Goal: Task Accomplishment & Management: Complete application form

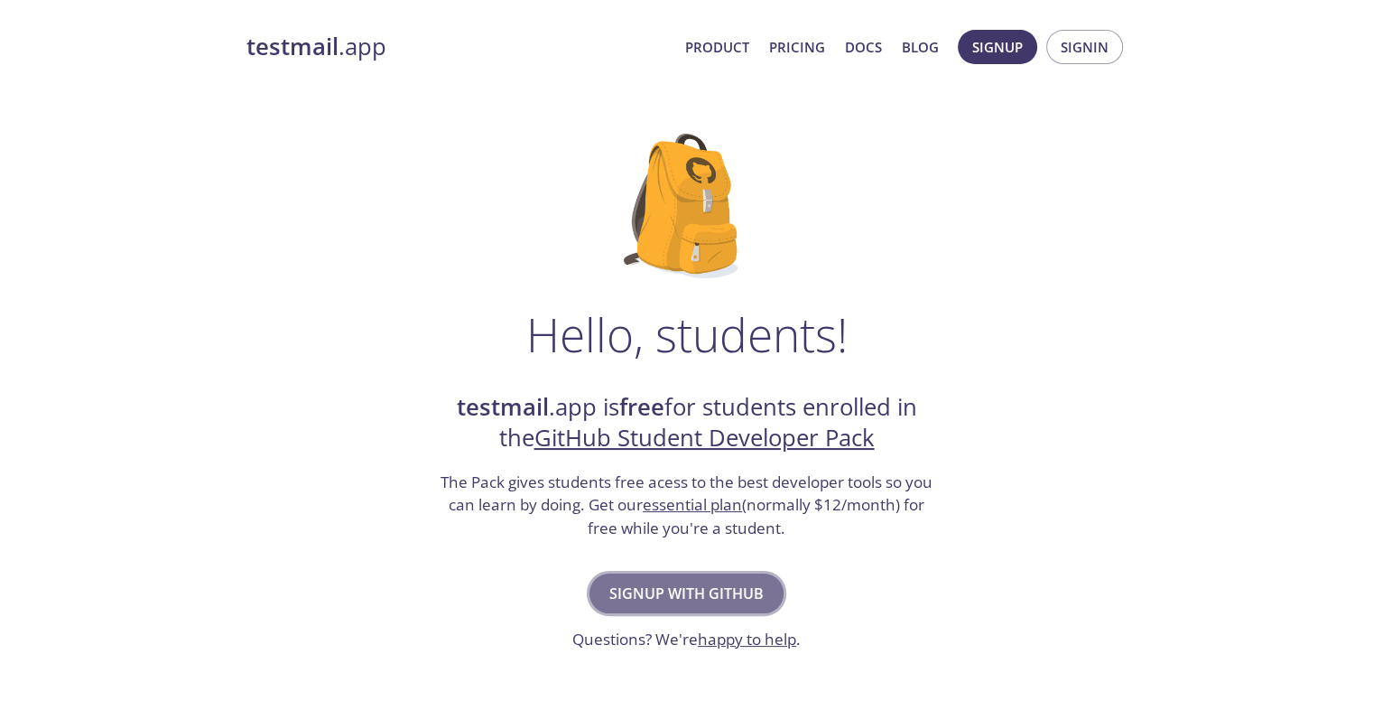
click at [698, 600] on span "Signup with GitHub" at bounding box center [686, 593] width 154 height 25
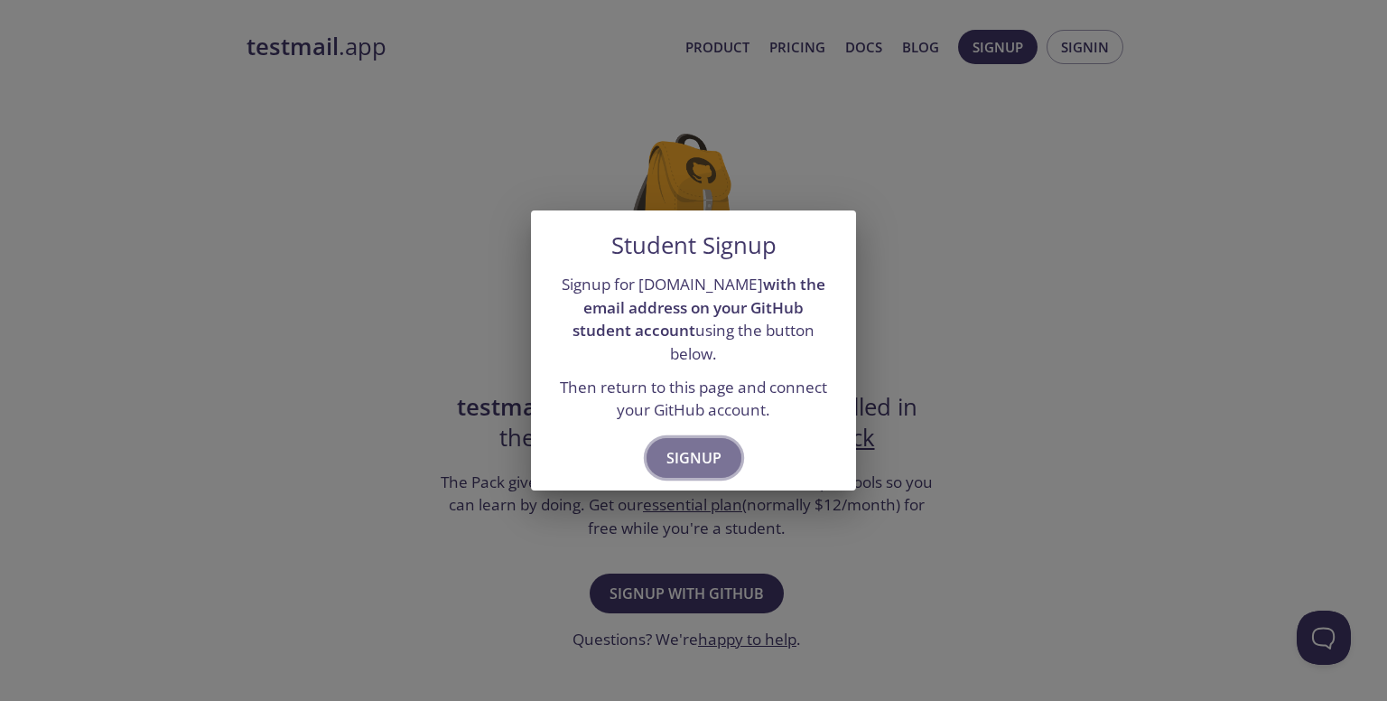
click at [678, 459] on button "Signup" at bounding box center [693, 458] width 95 height 40
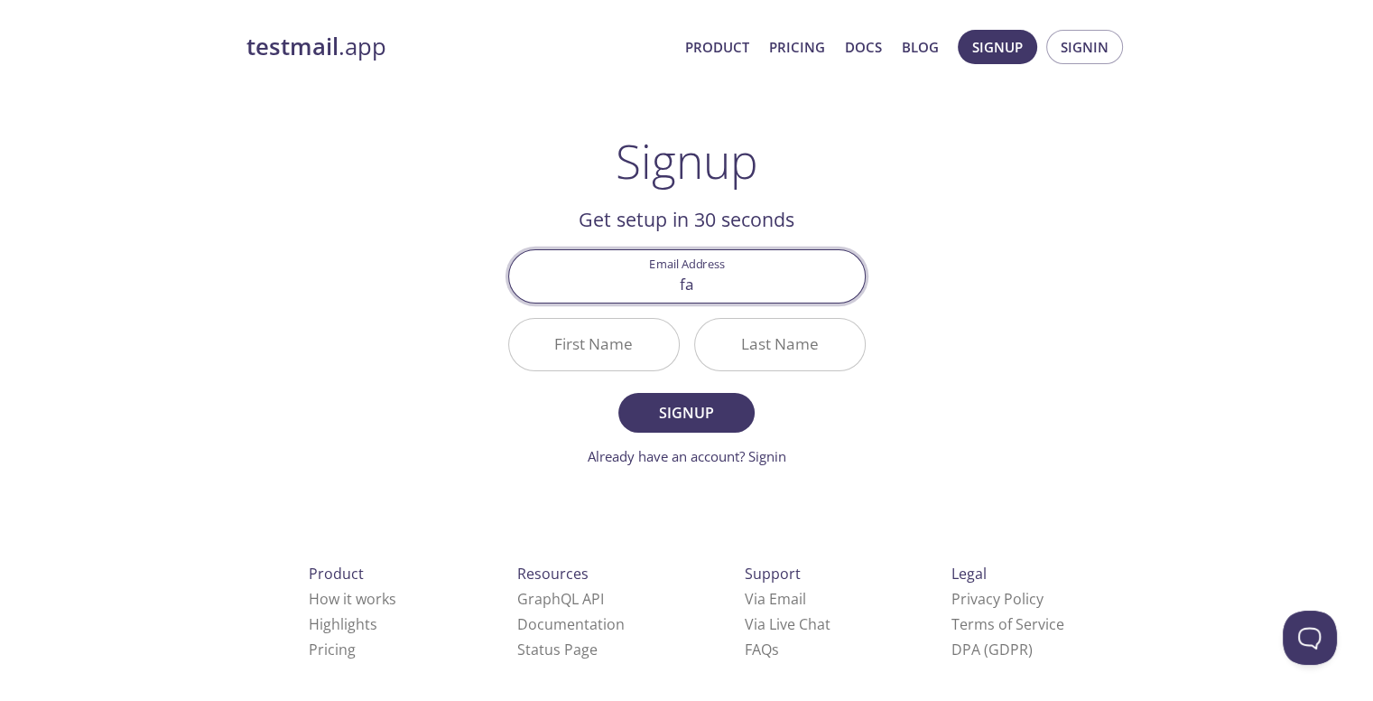
type input "[EMAIL_ADDRESS][DOMAIN_NAME]"
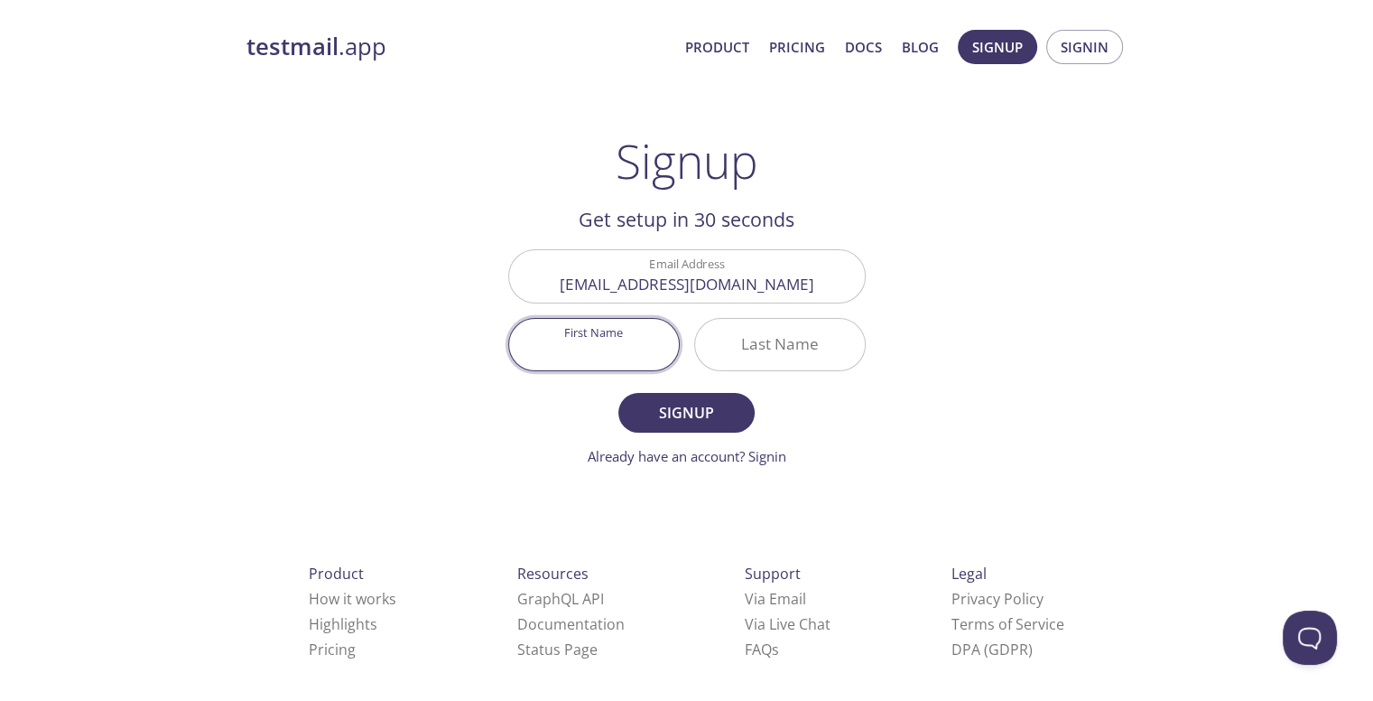
click at [576, 362] on input "First Name" at bounding box center [594, 344] width 170 height 51
type input "Faysal"
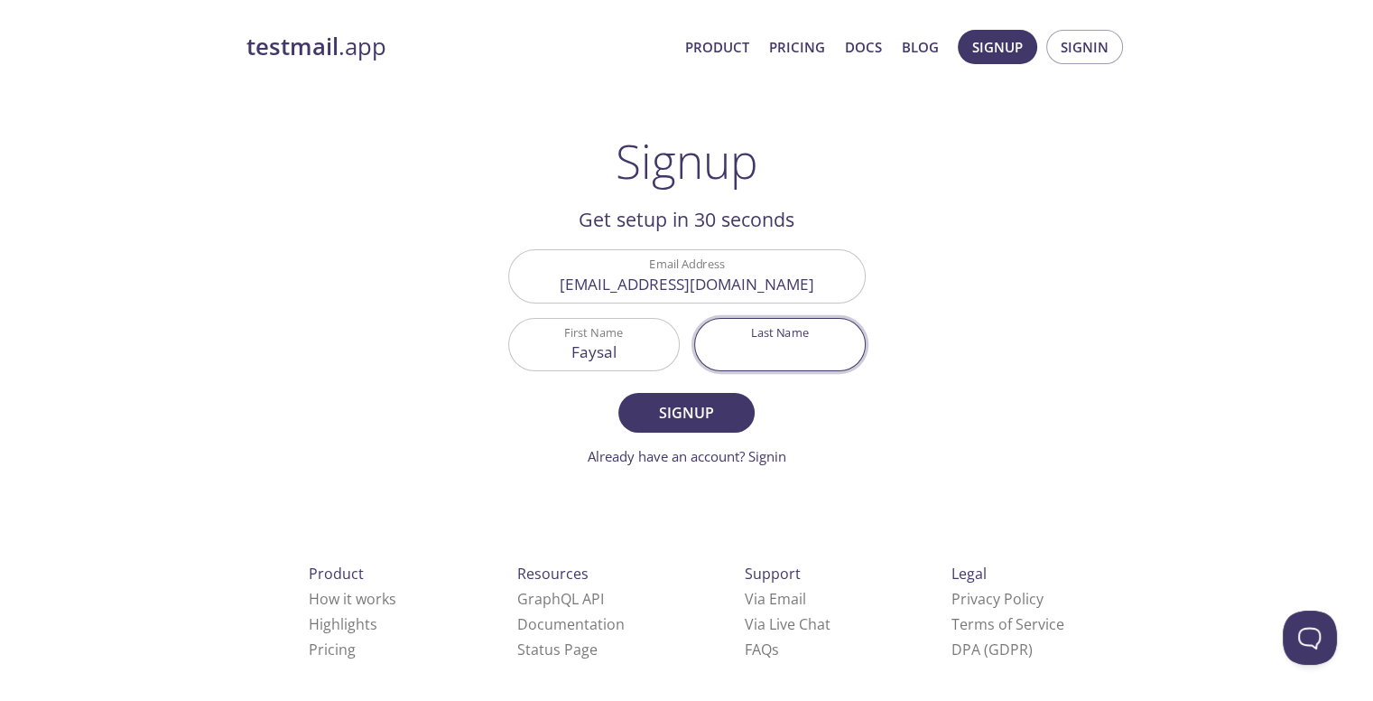
click at [766, 349] on input "Last Name" at bounding box center [780, 344] width 170 height 51
type input "[PERSON_NAME]"
click at [688, 413] on span "Signup" at bounding box center [686, 412] width 96 height 25
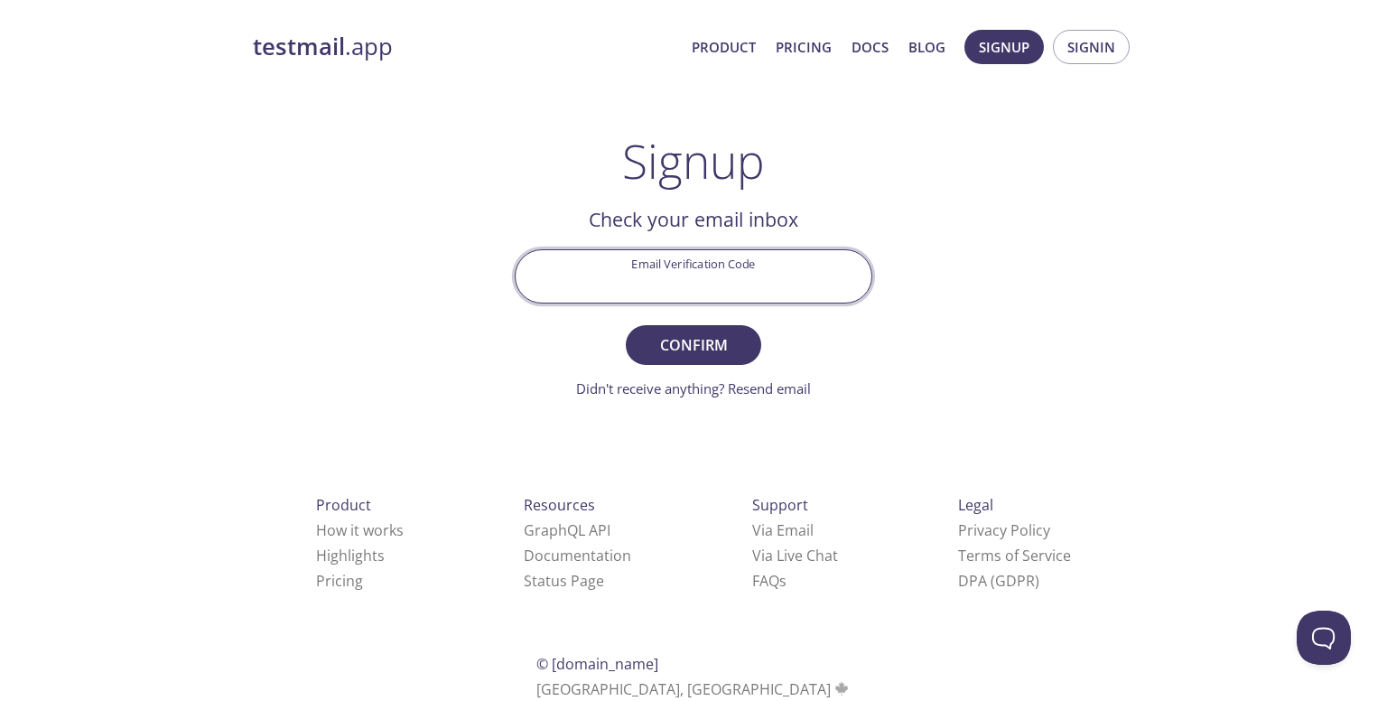
click at [718, 263] on input "Email Verification Code" at bounding box center [694, 275] width 356 height 51
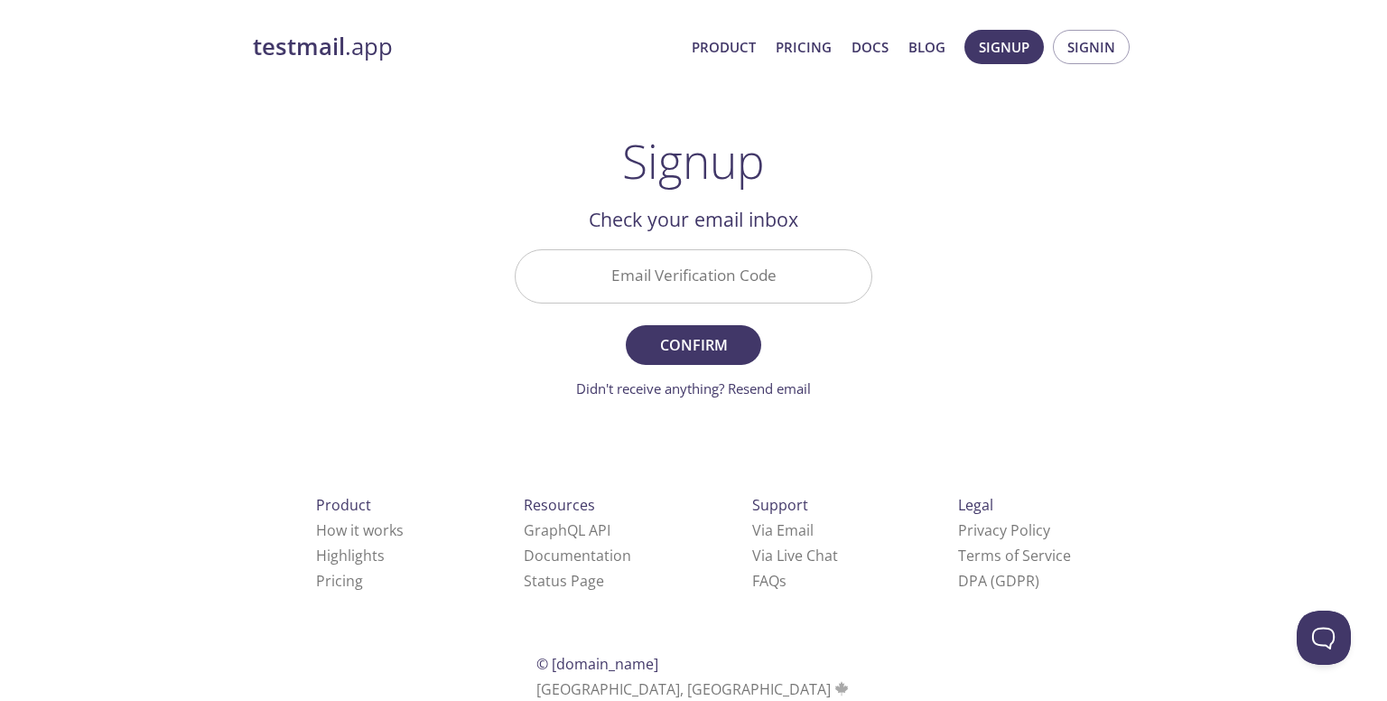
click at [831, 327] on form "Email Verification Code Confirm Didn't receive anything? Resend email" at bounding box center [694, 323] width 358 height 149
click at [796, 385] on link "Didn't receive anything? Resend email" at bounding box center [693, 388] width 235 height 18
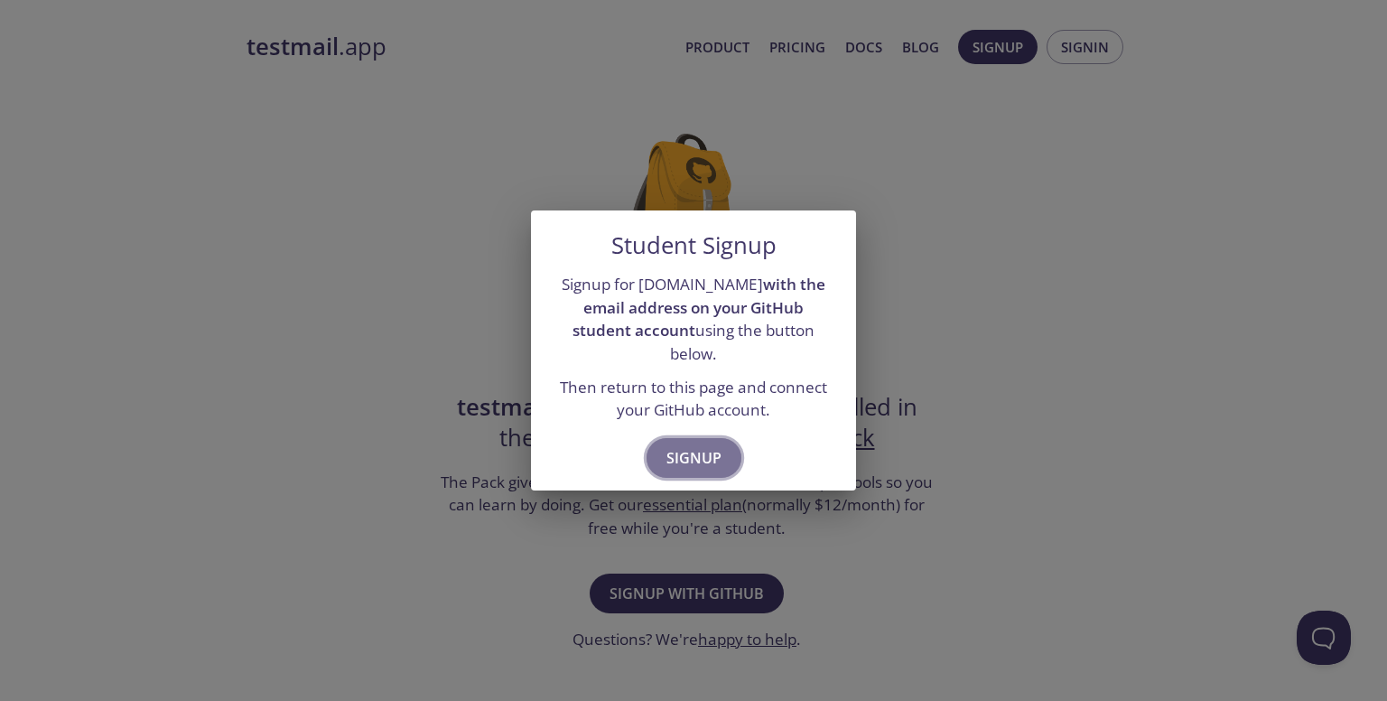
click at [695, 445] on span "Signup" at bounding box center [693, 457] width 55 height 25
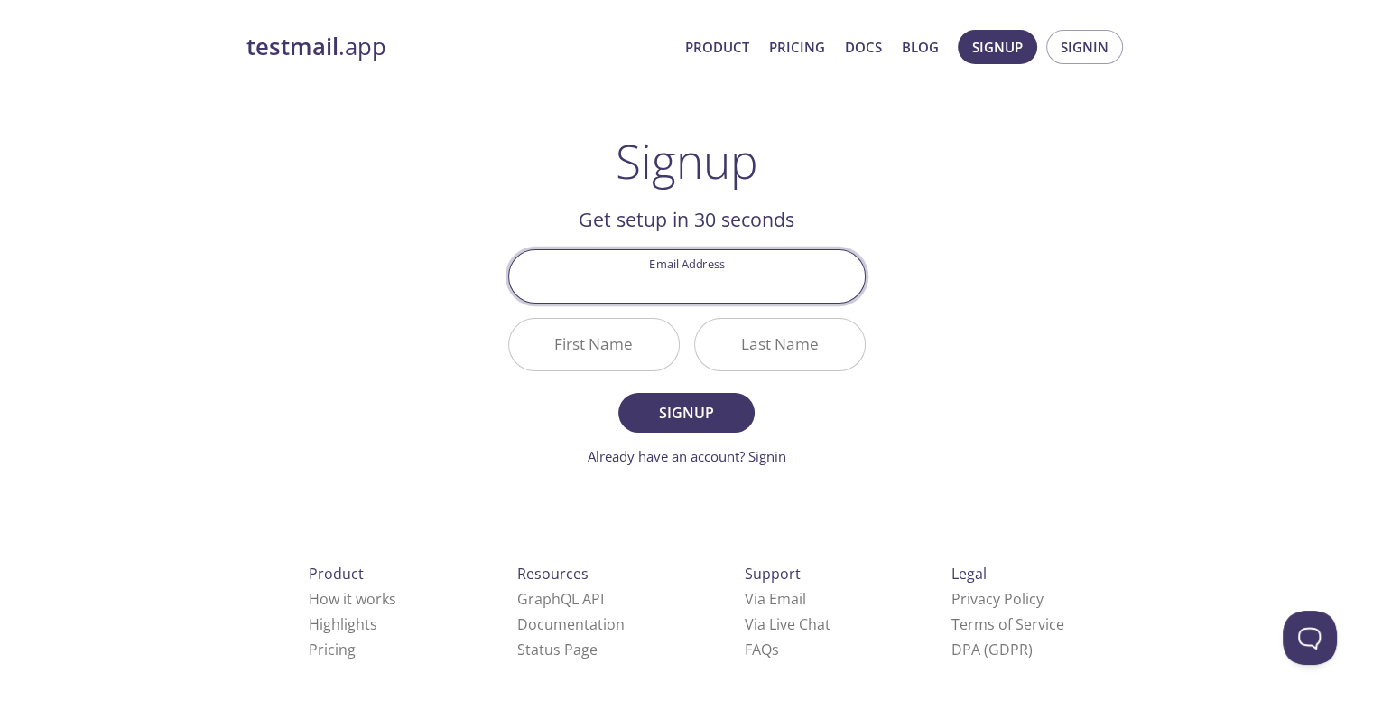
click at [683, 285] on input "Email Address" at bounding box center [687, 275] width 356 height 51
click at [627, 283] on input "[EMAIL_ADDRESS][DOMAIN_NAME]" at bounding box center [687, 275] width 356 height 51
type input "[EMAIL_ADDRESS][DOMAIN_NAME]"
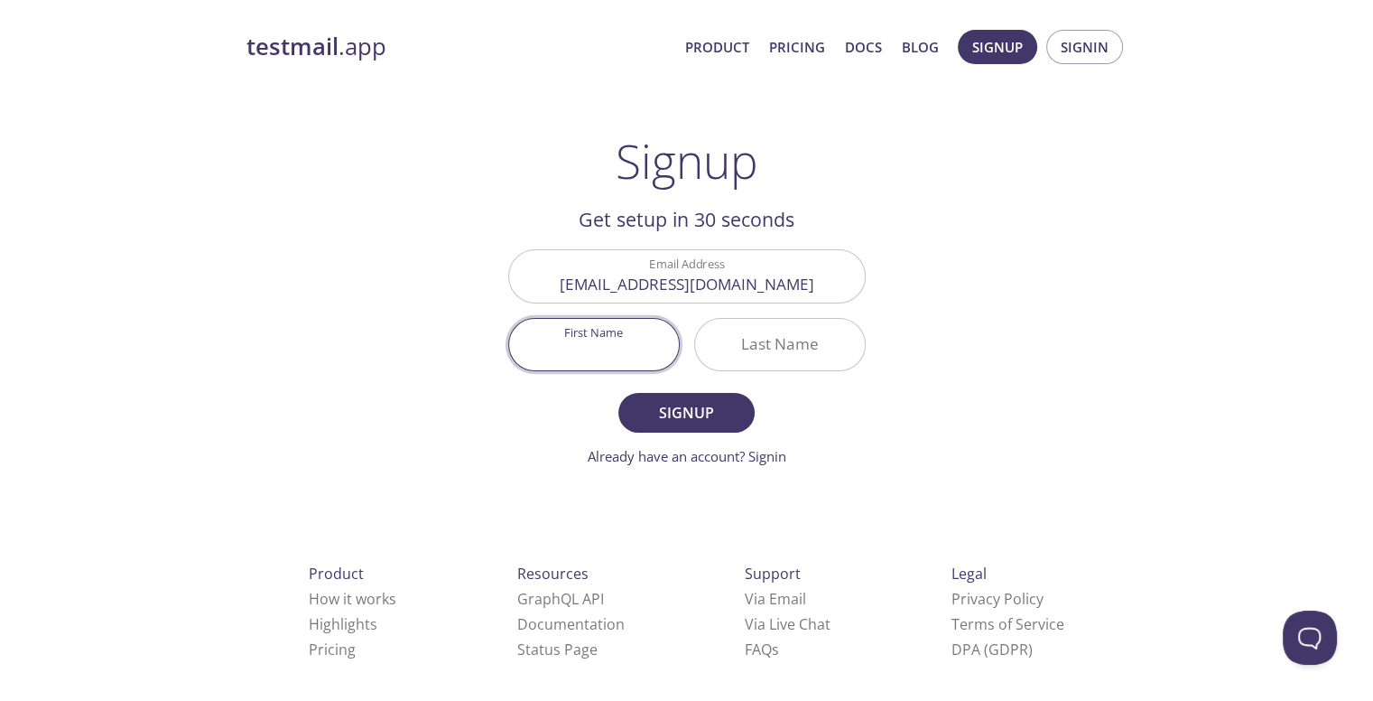
click at [633, 339] on input "First Name" at bounding box center [594, 344] width 170 height 51
type input "Faysal"
click at [745, 355] on input "Last Name" at bounding box center [780, 344] width 170 height 51
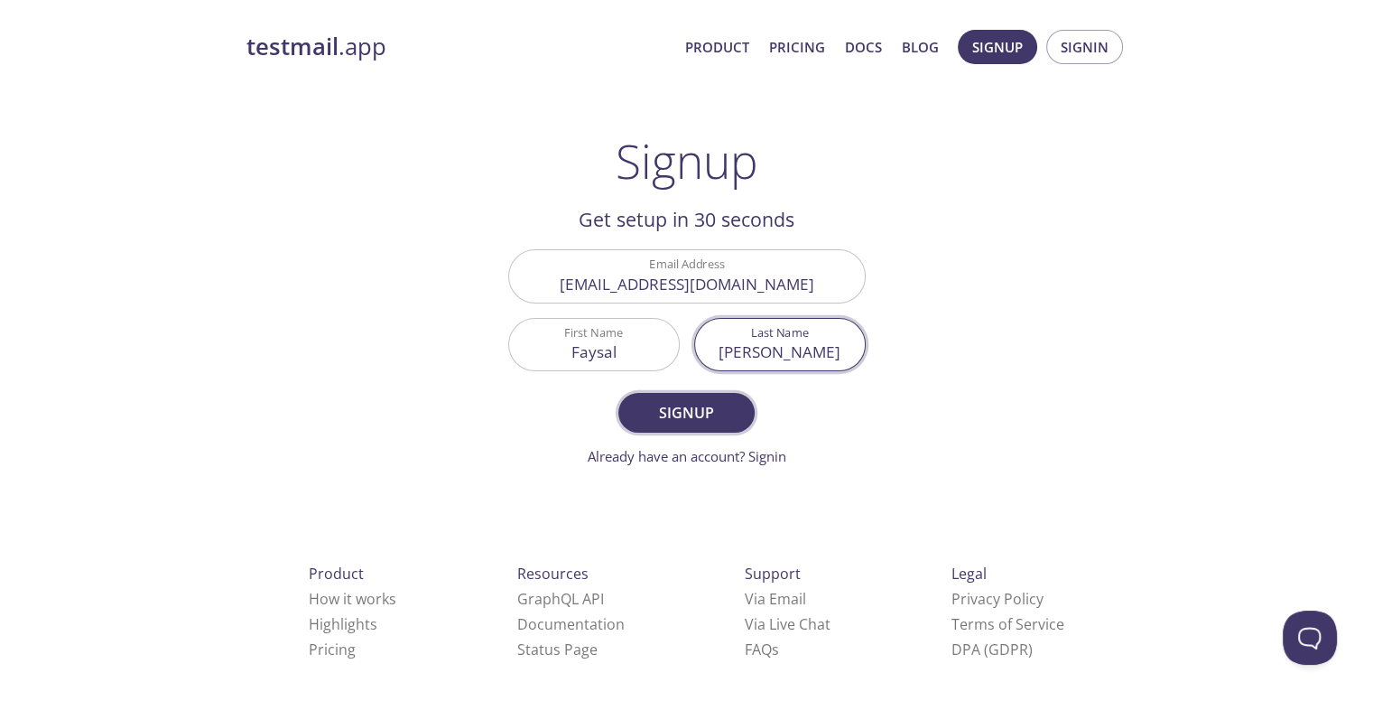
type input "[PERSON_NAME]"
click at [711, 404] on span "Signup" at bounding box center [686, 412] width 96 height 25
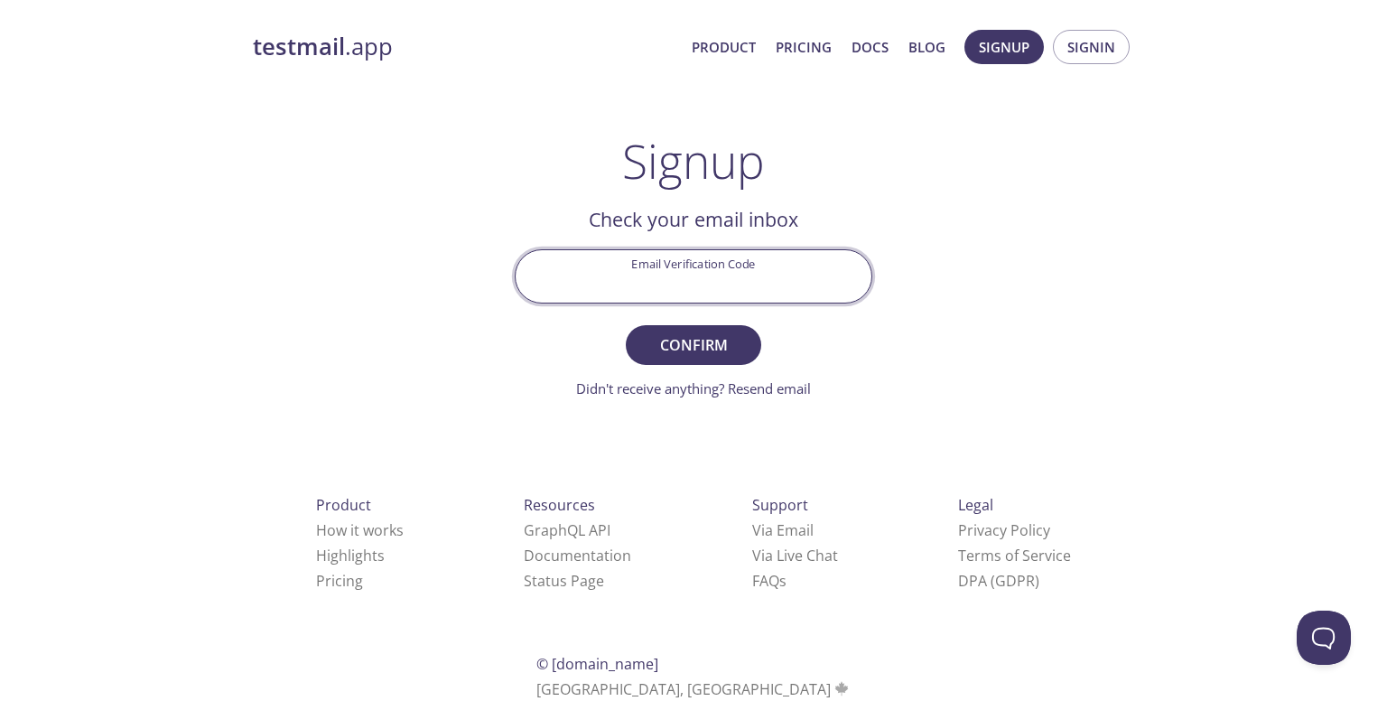
click at [707, 275] on input "Email Verification Code" at bounding box center [694, 275] width 356 height 51
paste input "GX82PF5"
type input "GX82PF5"
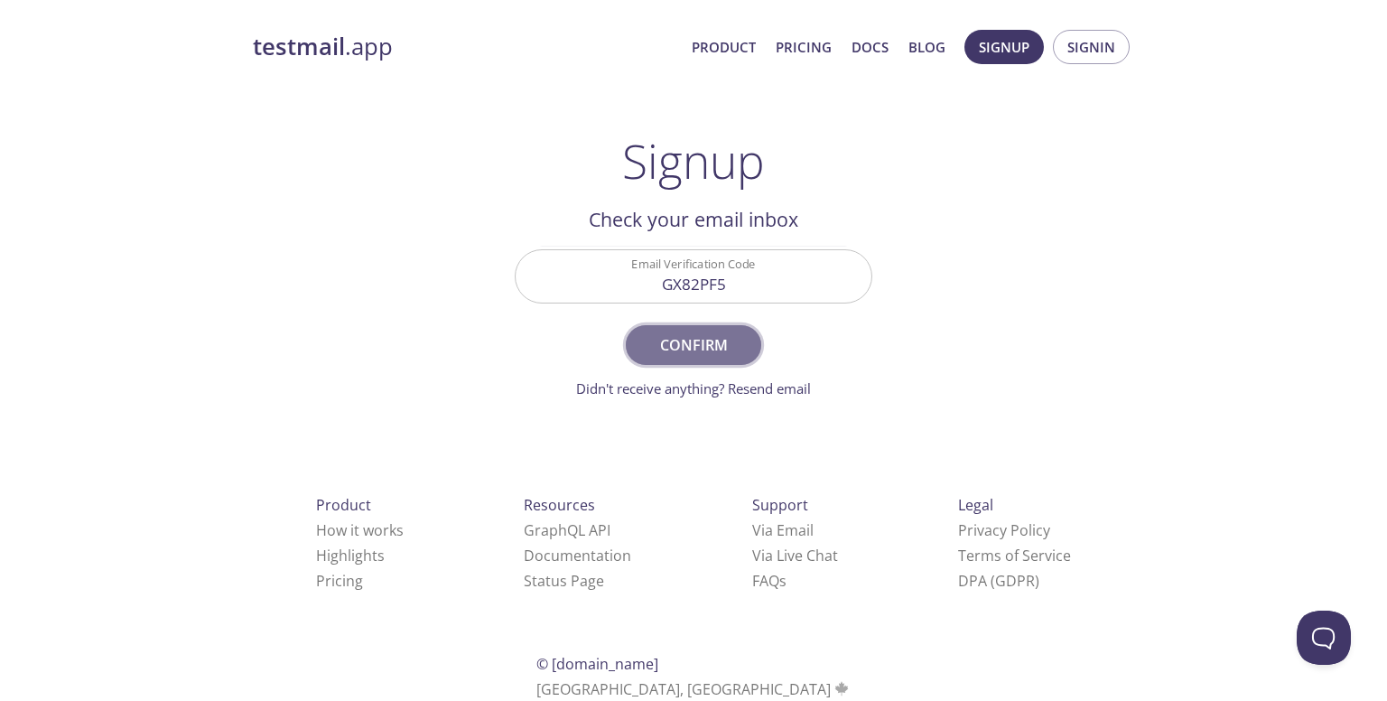
click at [690, 332] on span "Confirm" at bounding box center [694, 344] width 96 height 25
